Goal: Check status: Check status

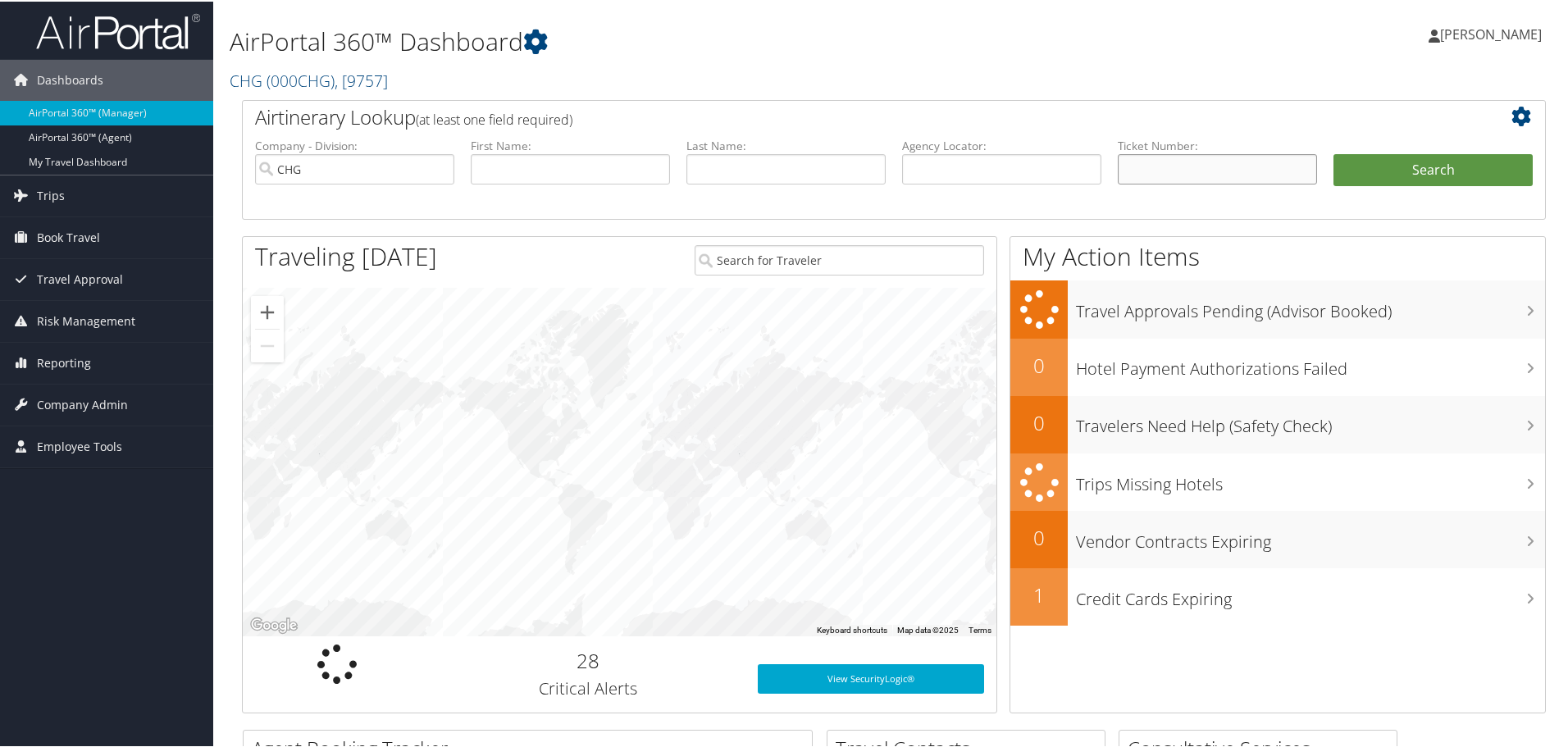
drag, startPoint x: 1146, startPoint y: 160, endPoint x: 1144, endPoint y: 173, distance: 13.2
click at [1147, 164] on input "text" at bounding box center [1216, 167] width 199 height 31
paste input "0067262381403"
type input "0067262381403"
click at [1403, 163] on button "Search" at bounding box center [1433, 168] width 199 height 32
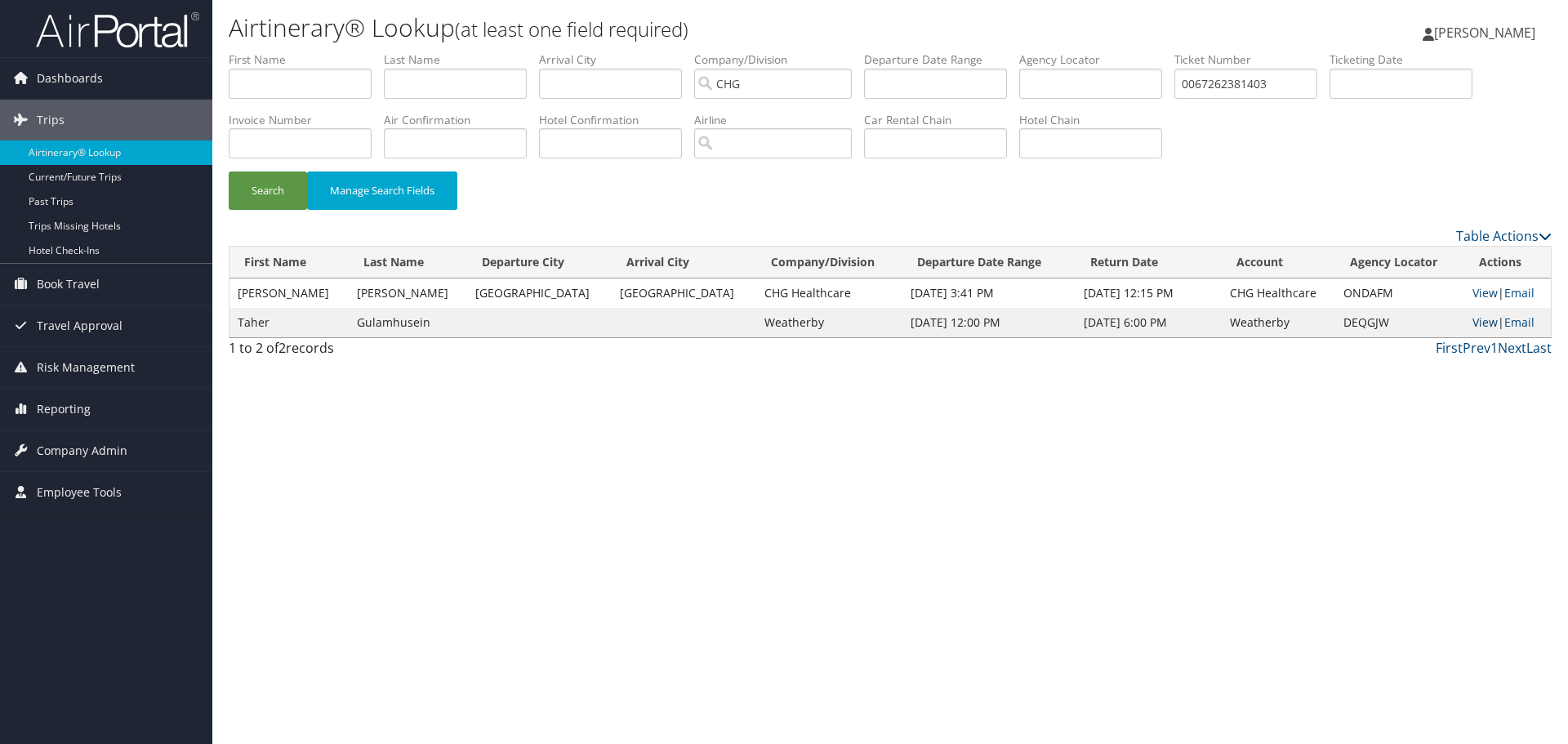
click at [1475, 325] on link "View" at bounding box center [1484, 322] width 25 height 16
click at [1472, 291] on link "View" at bounding box center [1484, 292] width 25 height 16
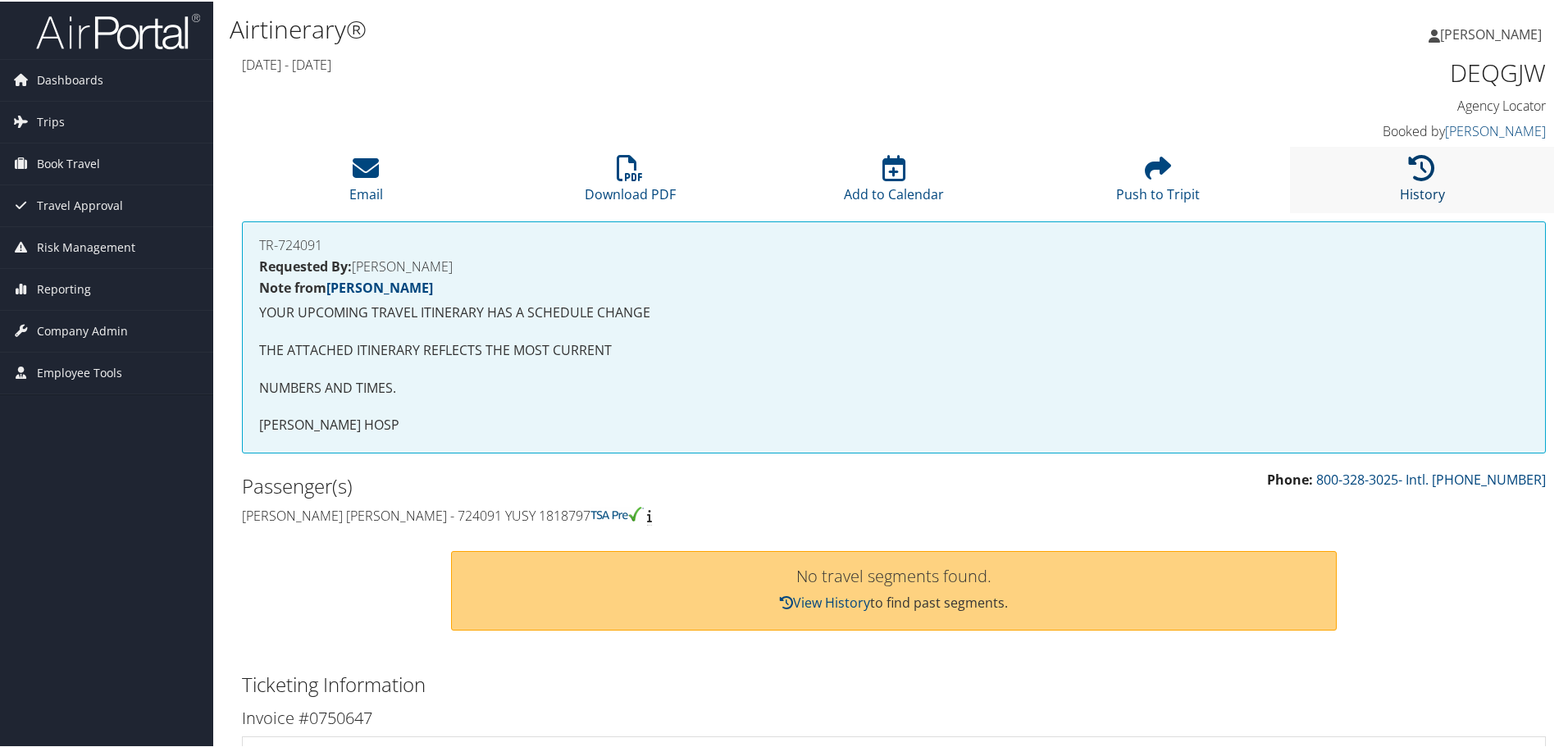
click at [1412, 170] on icon at bounding box center [1421, 166] width 26 height 26
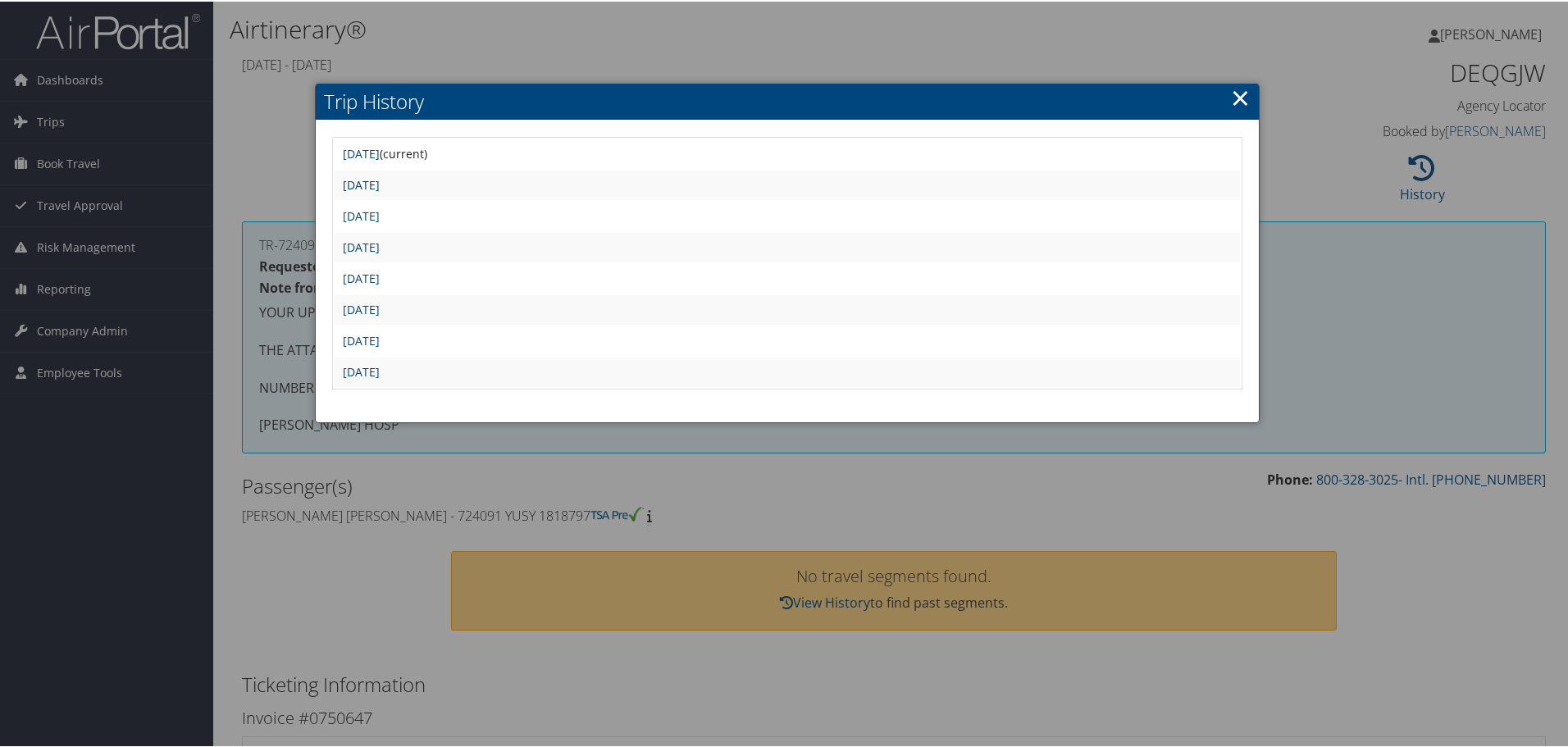
click at [379, 186] on link "Thu Jul 17 11:56:07 MDT 2025" at bounding box center [361, 183] width 37 height 16
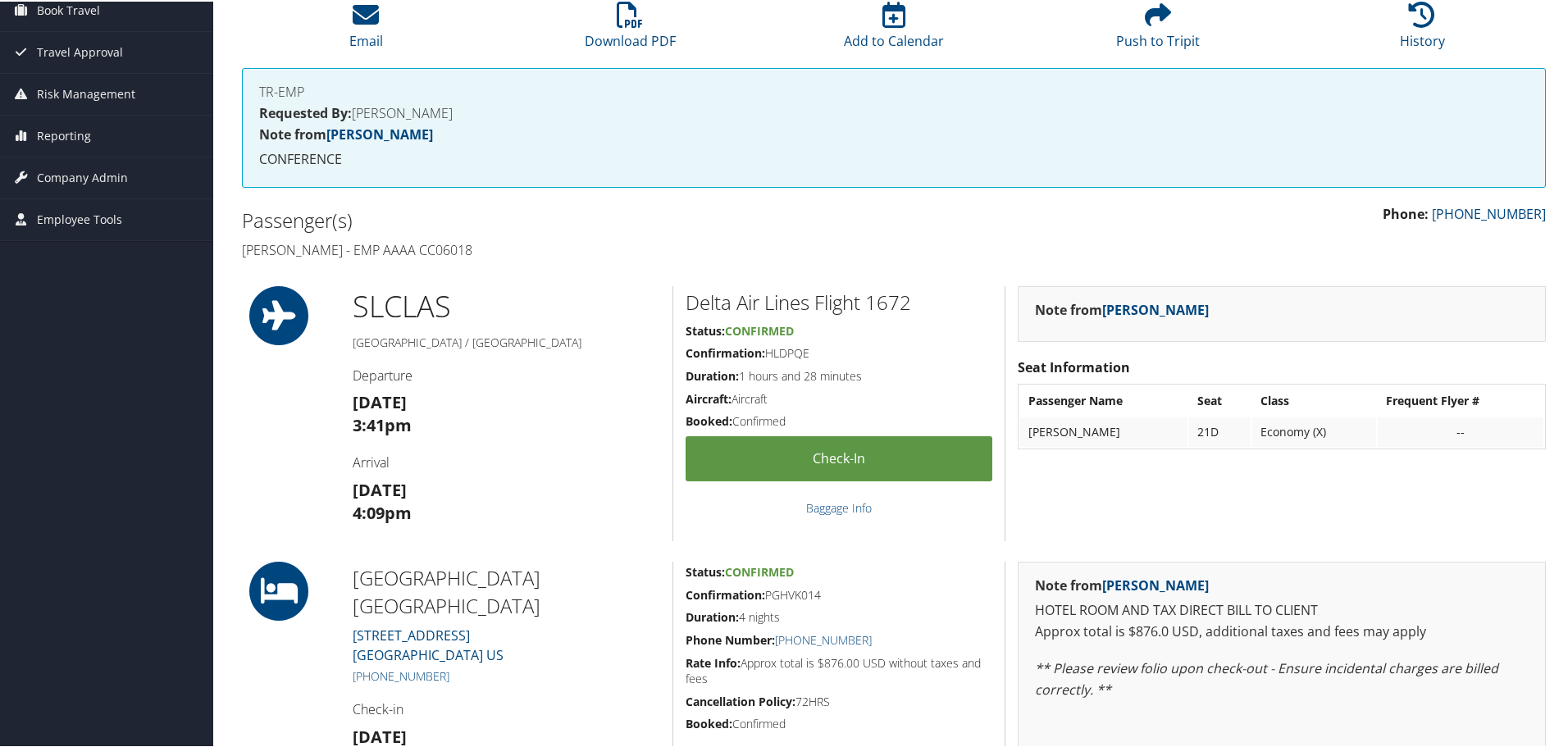
scroll to position [139, 0]
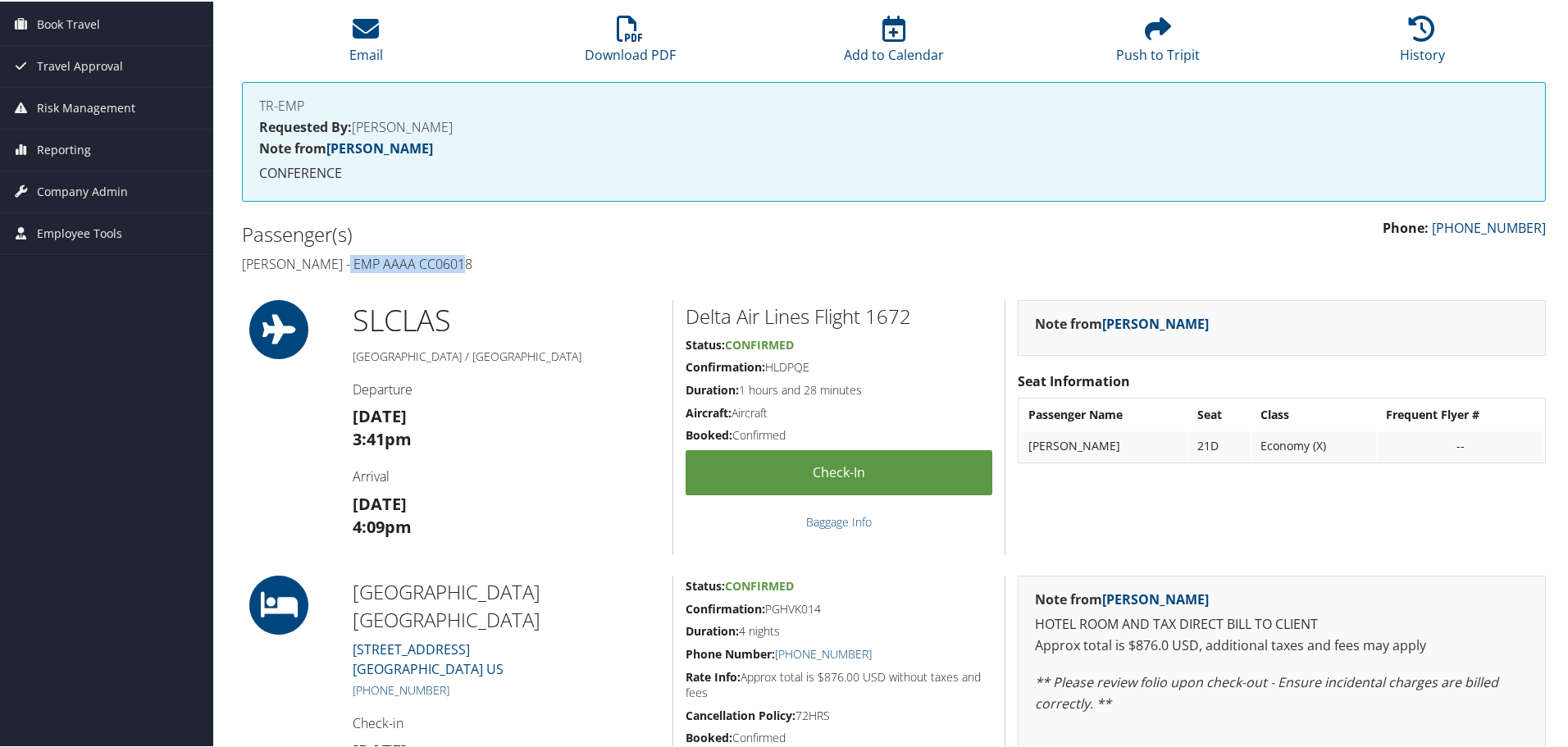
drag, startPoint x: 465, startPoint y: 263, endPoint x: 342, endPoint y: 264, distance: 123.0
click at [342, 264] on h4 "[PERSON_NAME] - EMP AAAA CC06018" at bounding box center [561, 262] width 639 height 18
copy h4 "EMP AAAA CC06018"
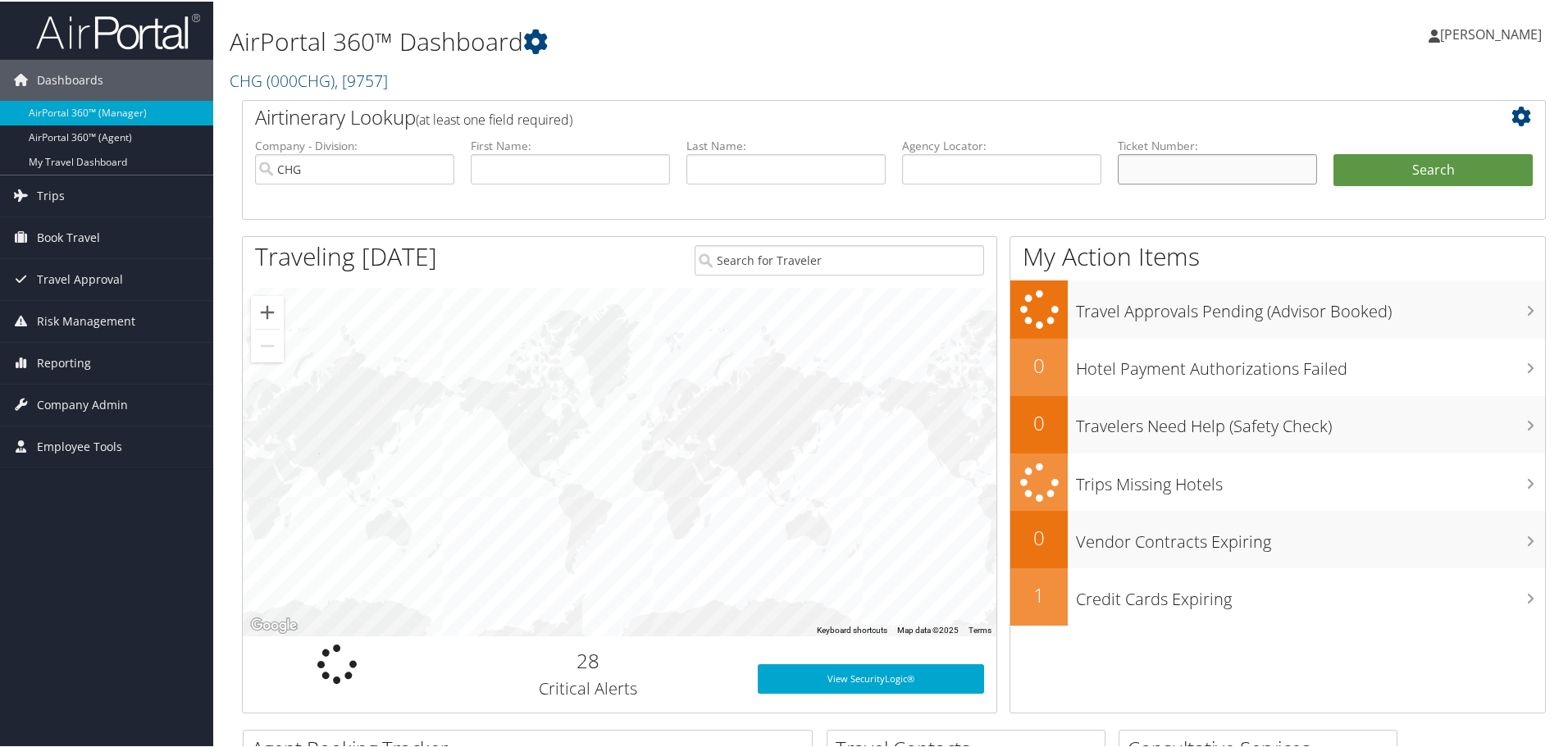
click at [1140, 170] on input "text" at bounding box center [1216, 167] width 199 height 31
paste input "0167280222092"
type input "0167280222092"
click at [1394, 148] on ul "Company - Division: CHG First Name: Last Name: Agency Locator: Departure Date R…" at bounding box center [893, 177] width 1293 height 82
click at [1394, 163] on button "Search" at bounding box center [1433, 168] width 199 height 32
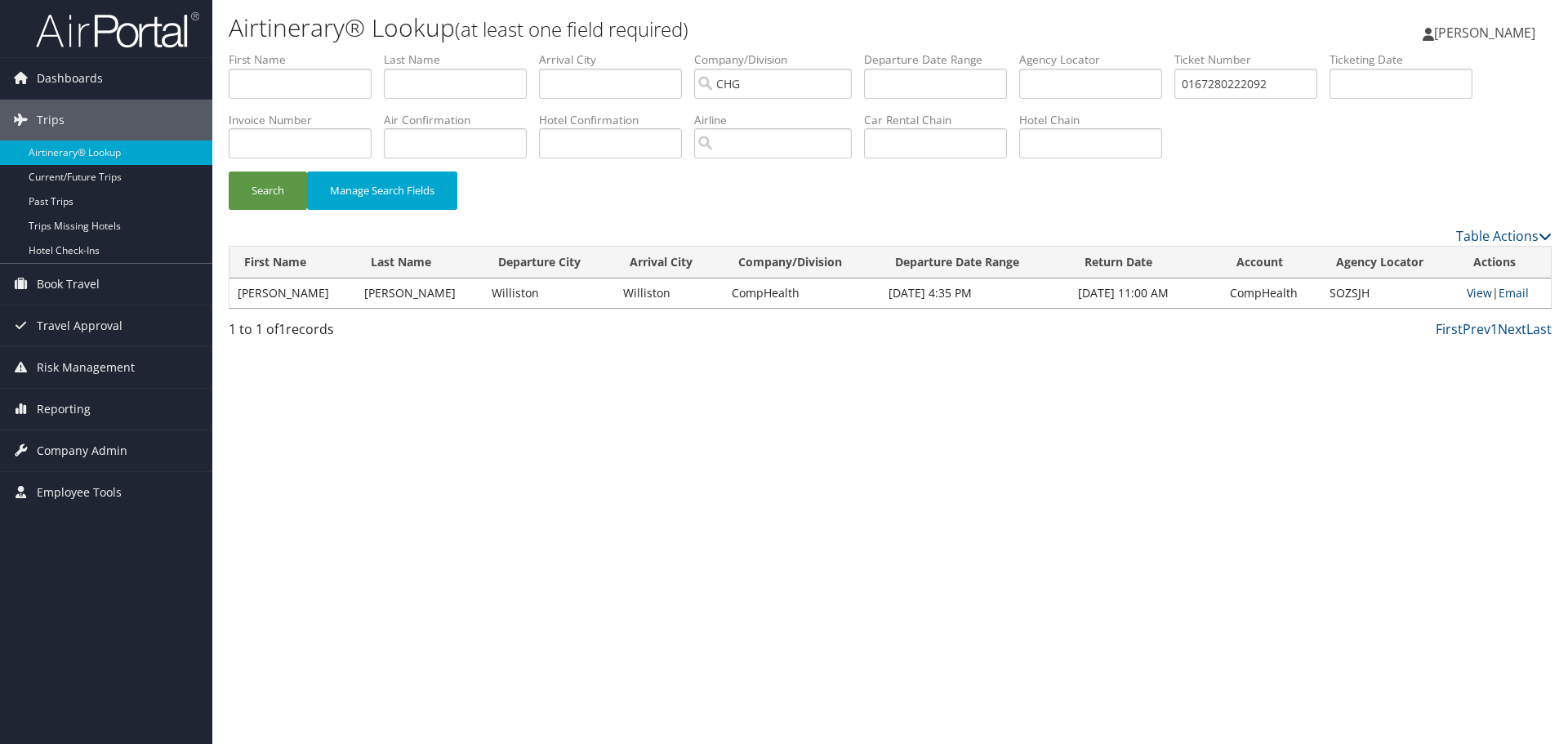
click at [1472, 292] on link "View" at bounding box center [1478, 292] width 25 height 16
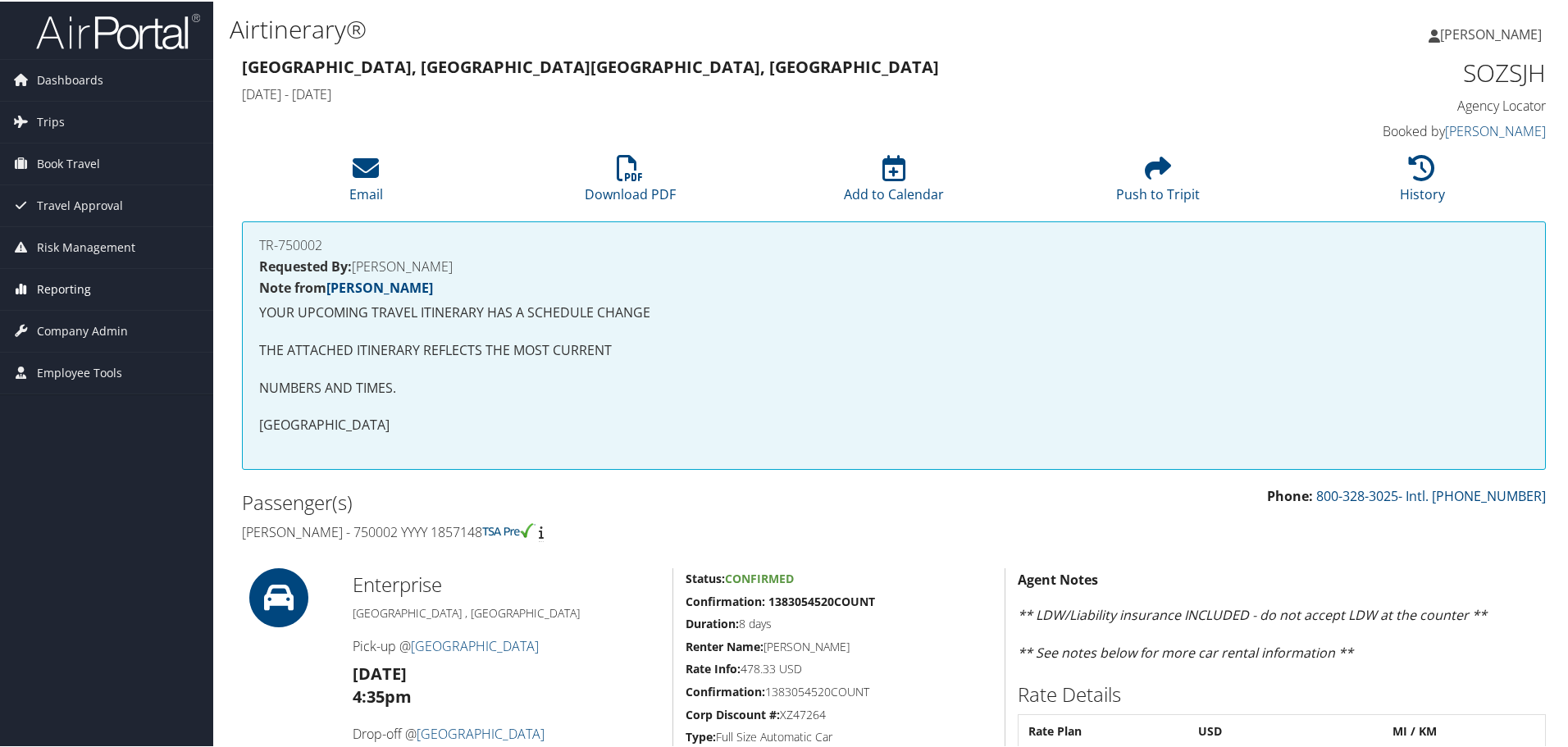
click at [70, 287] on span "Reporting" at bounding box center [64, 288] width 54 height 41
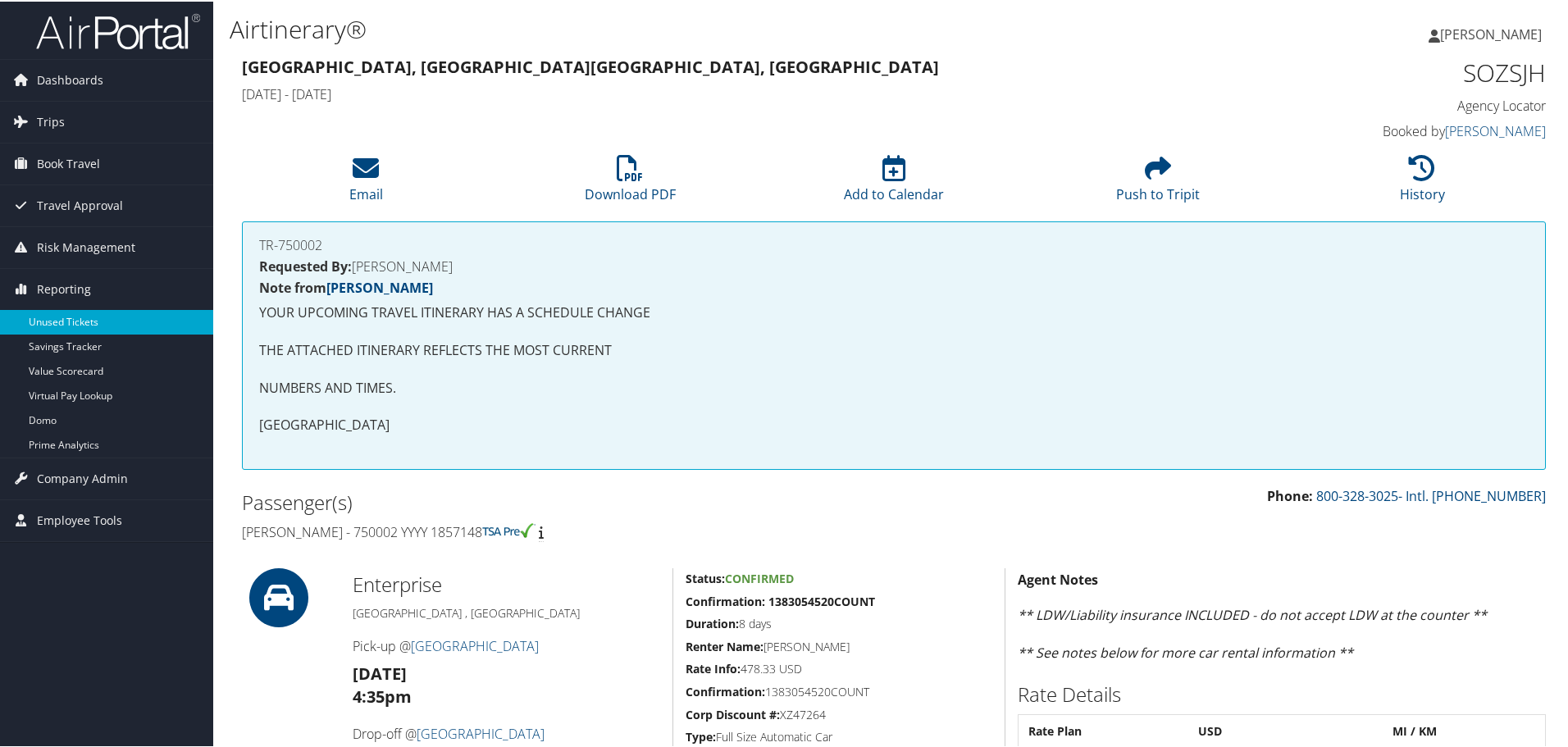
click at [65, 324] on link "Unused Tickets" at bounding box center [107, 320] width 213 height 25
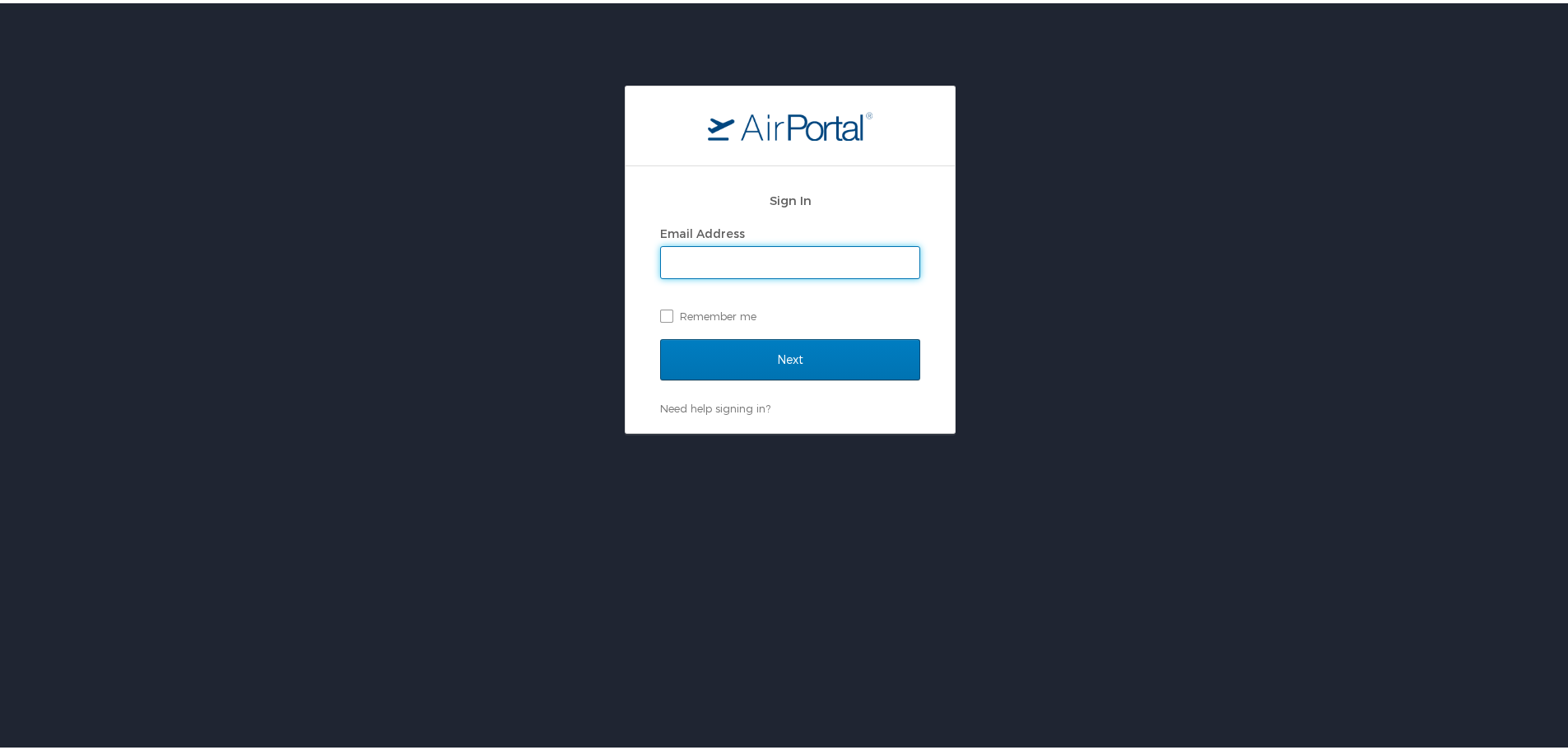
type input "[PERSON_NAME][EMAIL_ADDRESS][PERSON_NAME][DOMAIN_NAME]"
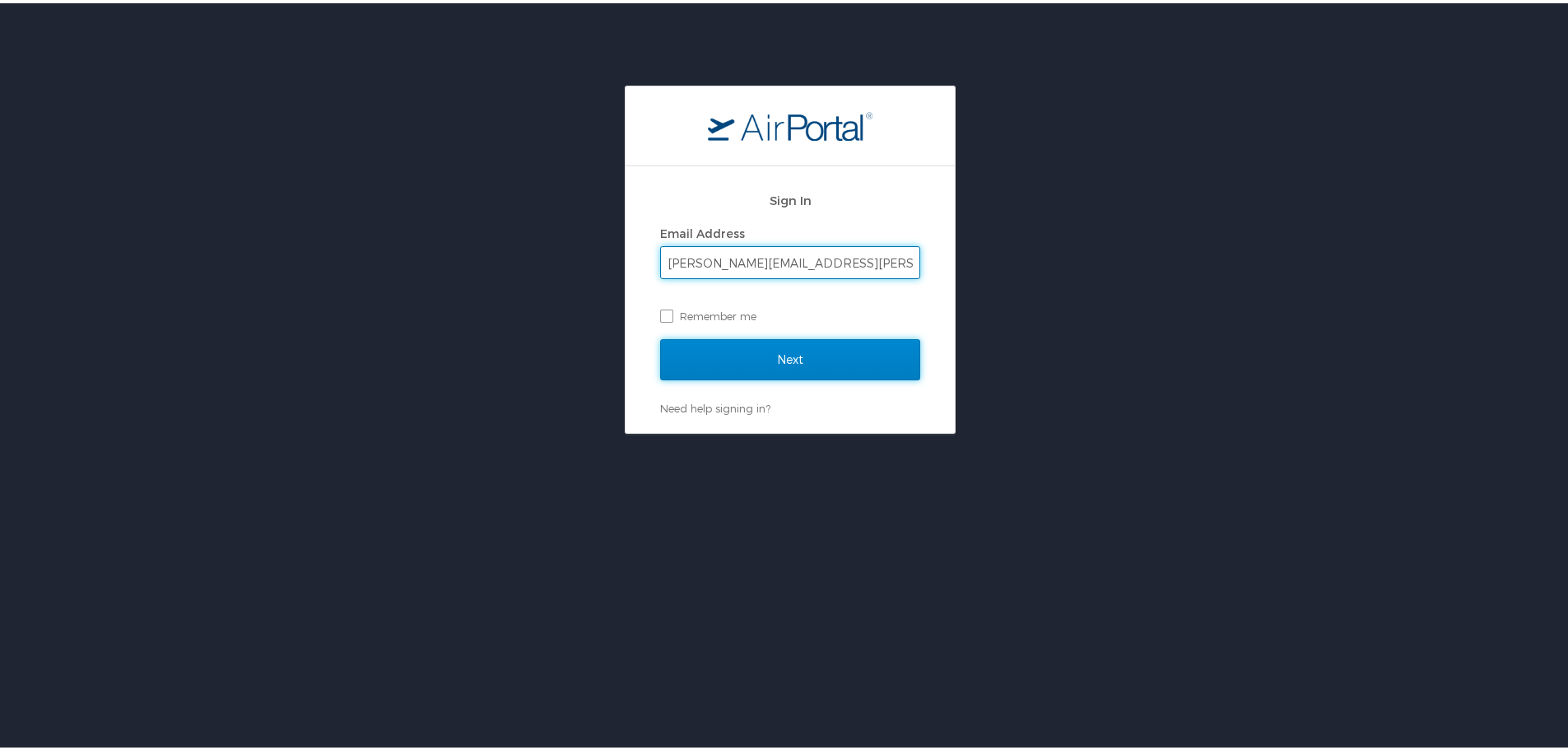
click at [731, 357] on input "Next" at bounding box center [790, 357] width 260 height 41
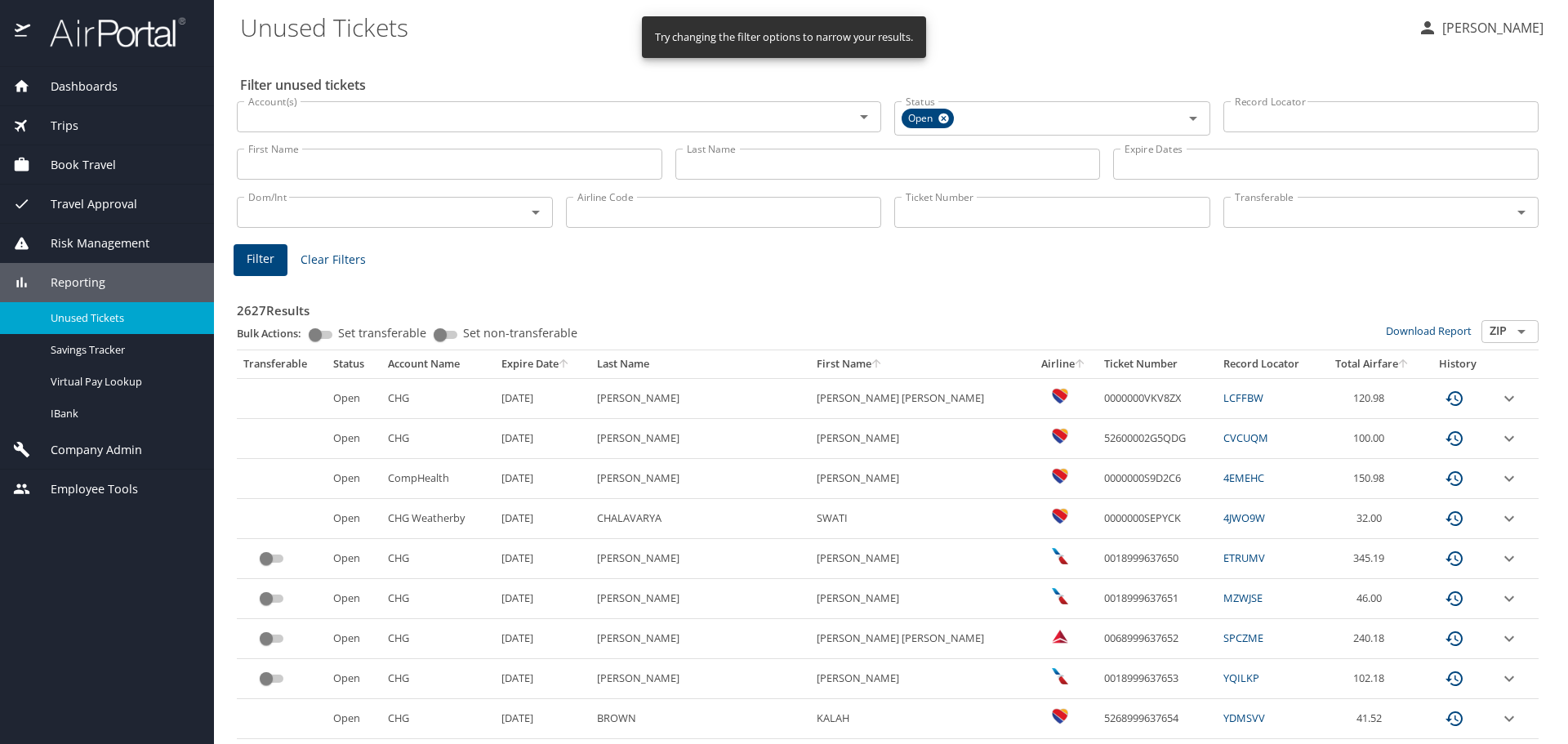
click at [928, 207] on input "Ticket Number" at bounding box center [1052, 213] width 316 height 31
paste input "0167280222092"
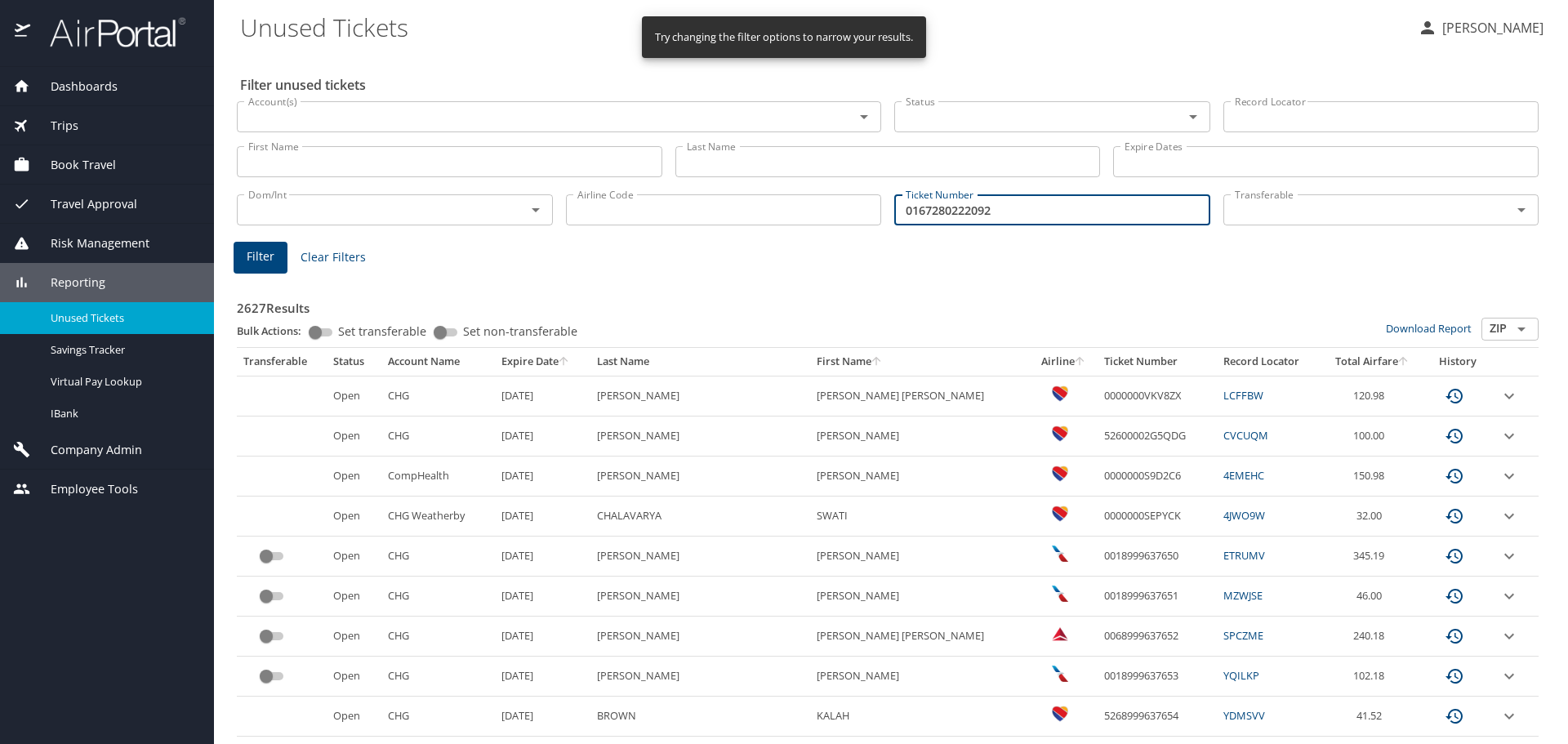
type input "0167280222092"
click at [264, 262] on span "Filter" at bounding box center [261, 257] width 28 height 20
